Goal: Find contact information: Obtain details needed to contact an individual or organization

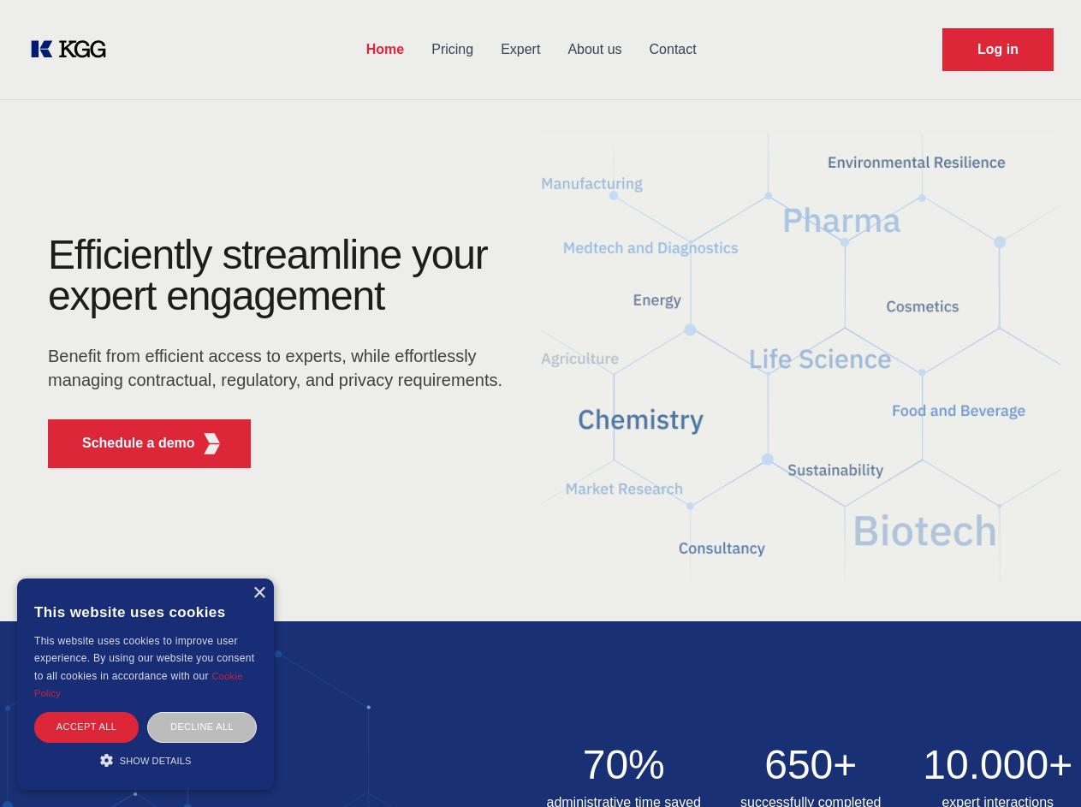
click at [540, 403] on div "Efficiently streamline your expert engagement Benefit from efficient access to …" at bounding box center [281, 357] width 520 height 247
click at [128, 443] on p "Schedule a demo" at bounding box center [138, 443] width 113 height 21
click at [258, 593] on div "× This website uses cookies This website uses cookies to improve user experienc…" at bounding box center [145, 683] width 257 height 211
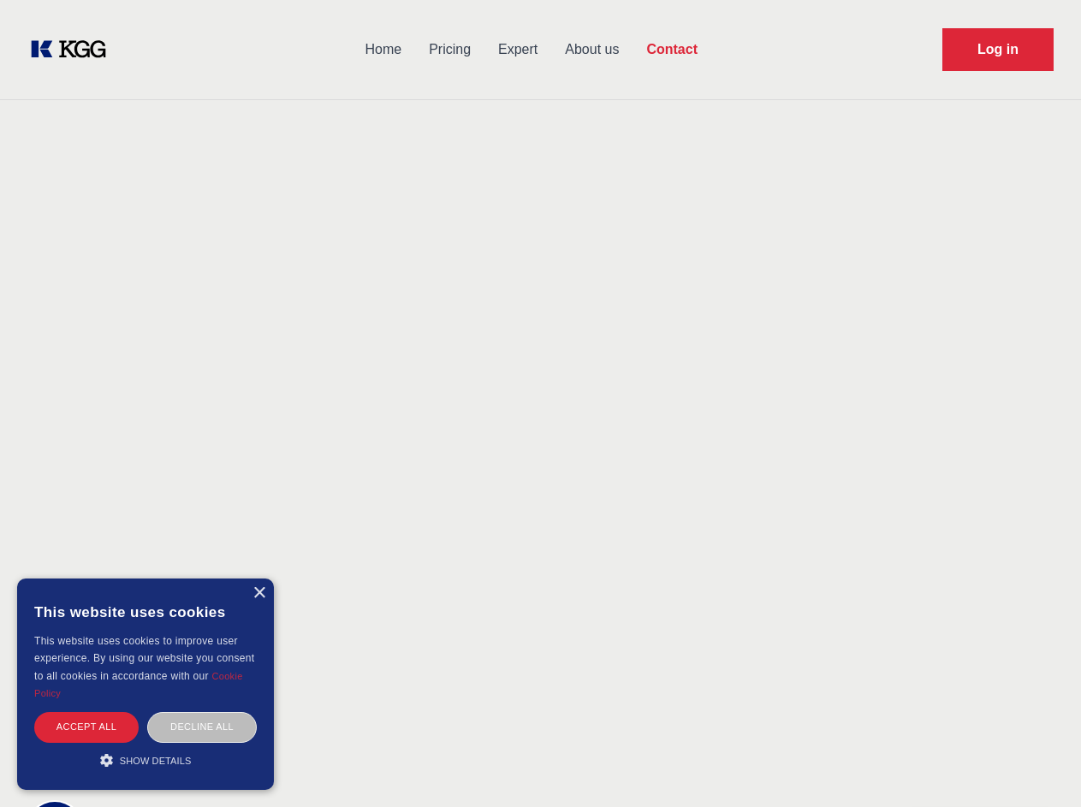
click at [86, 726] on div "Accept all" at bounding box center [86, 727] width 104 height 30
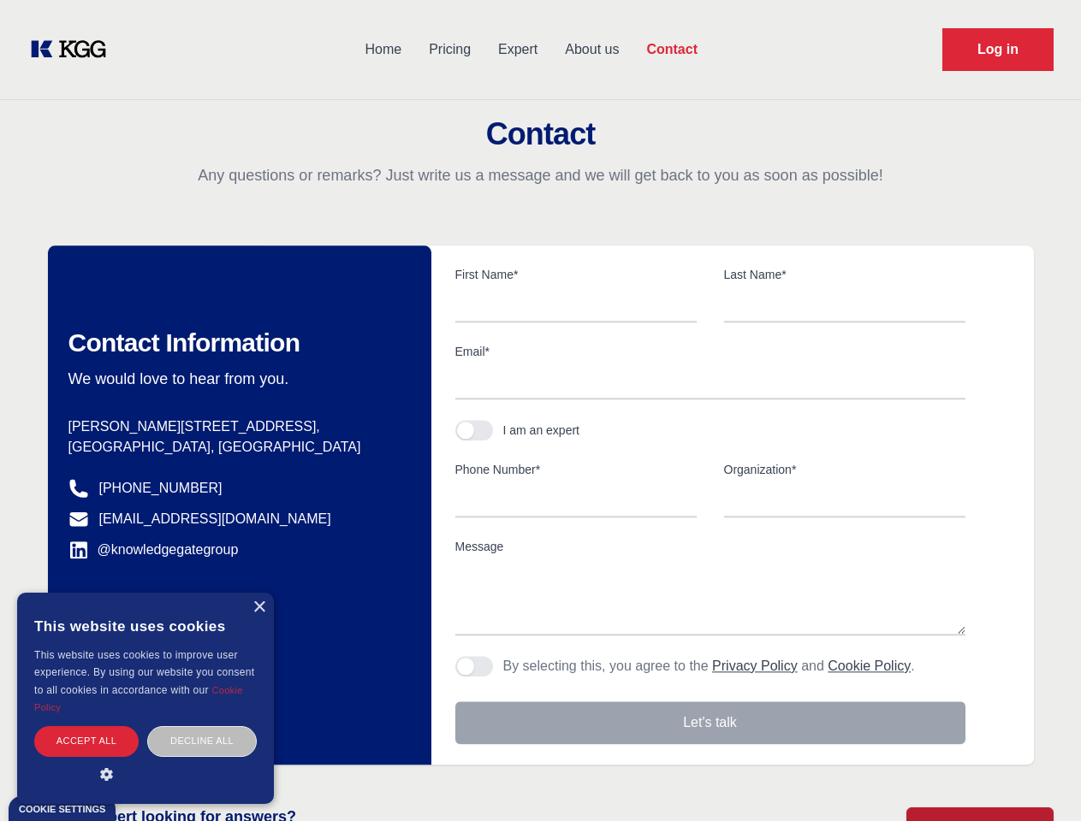
click at [202, 726] on div "Contact Information We would love to hear from you. Postal address [PERSON_NAME…" at bounding box center [239, 505] width 383 height 519
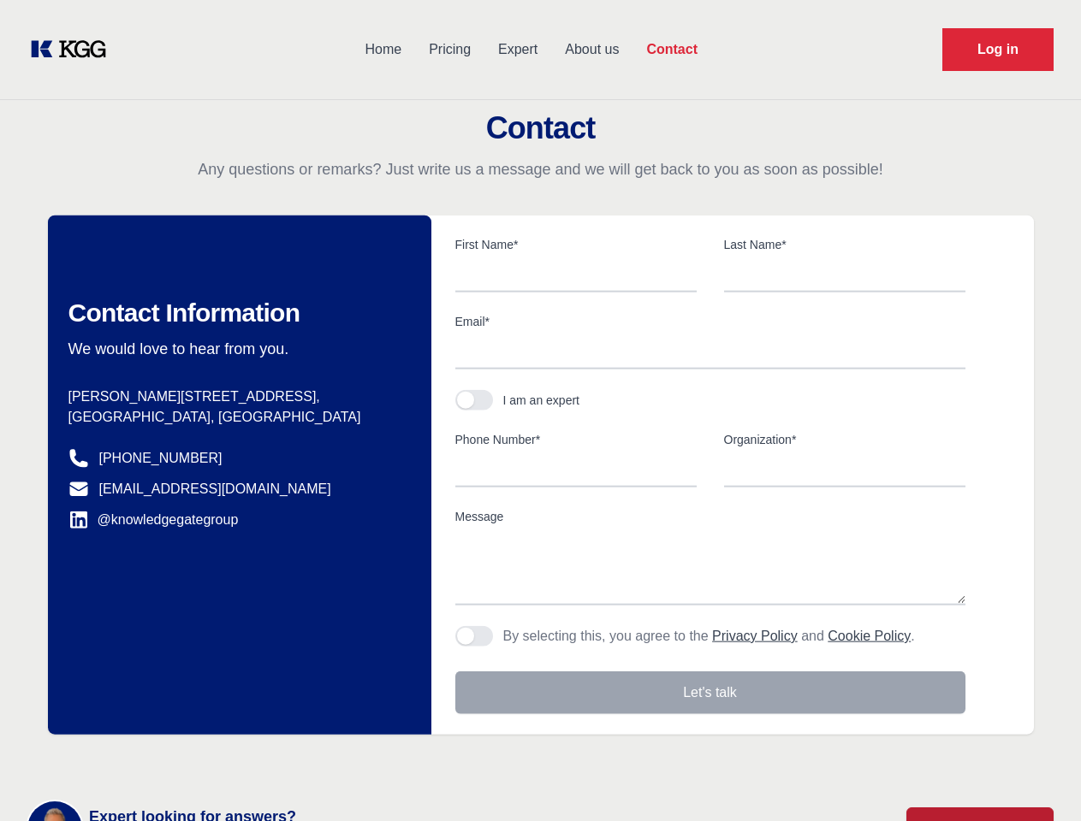
click at [145, 760] on main "Contact Any questions or remarks? Just write us a message and we will get back …" at bounding box center [540, 445] width 1081 height 891
